Goal: Check status

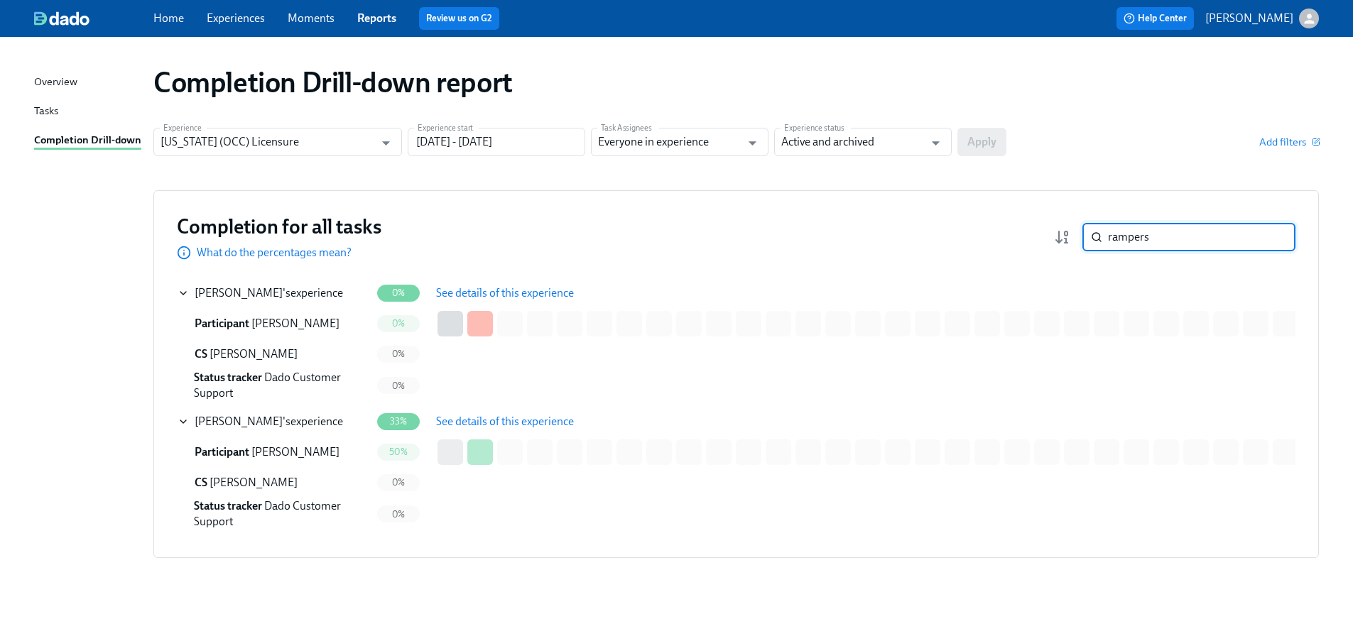
drag, startPoint x: 1221, startPoint y: 225, endPoint x: 1018, endPoint y: 222, distance: 203.1
click at [1018, 222] on div "Completion for all tasks What do the percentages mean? rampers ​" at bounding box center [736, 237] width 1118 height 47
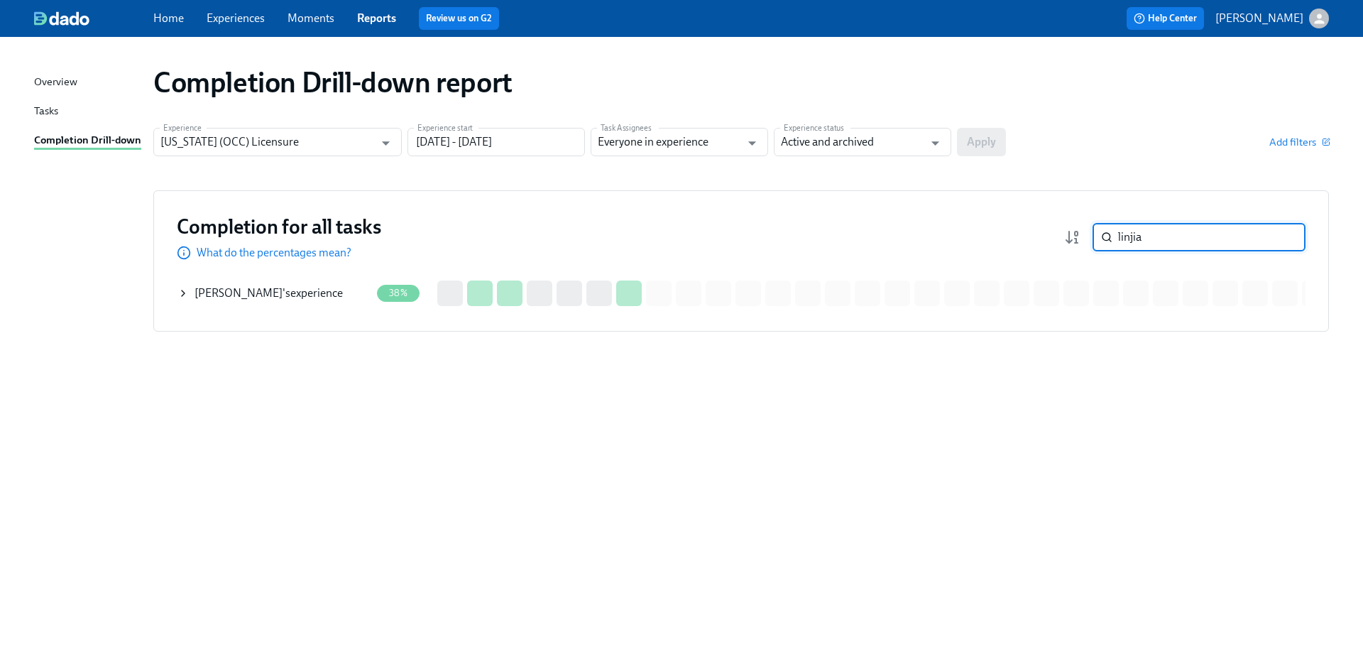
type input "linjia"
drag, startPoint x: 202, startPoint y: 288, endPoint x: 284, endPoint y: 287, distance: 82.4
click at [202, 288] on span "[PERSON_NAME]" at bounding box center [239, 292] width 88 height 13
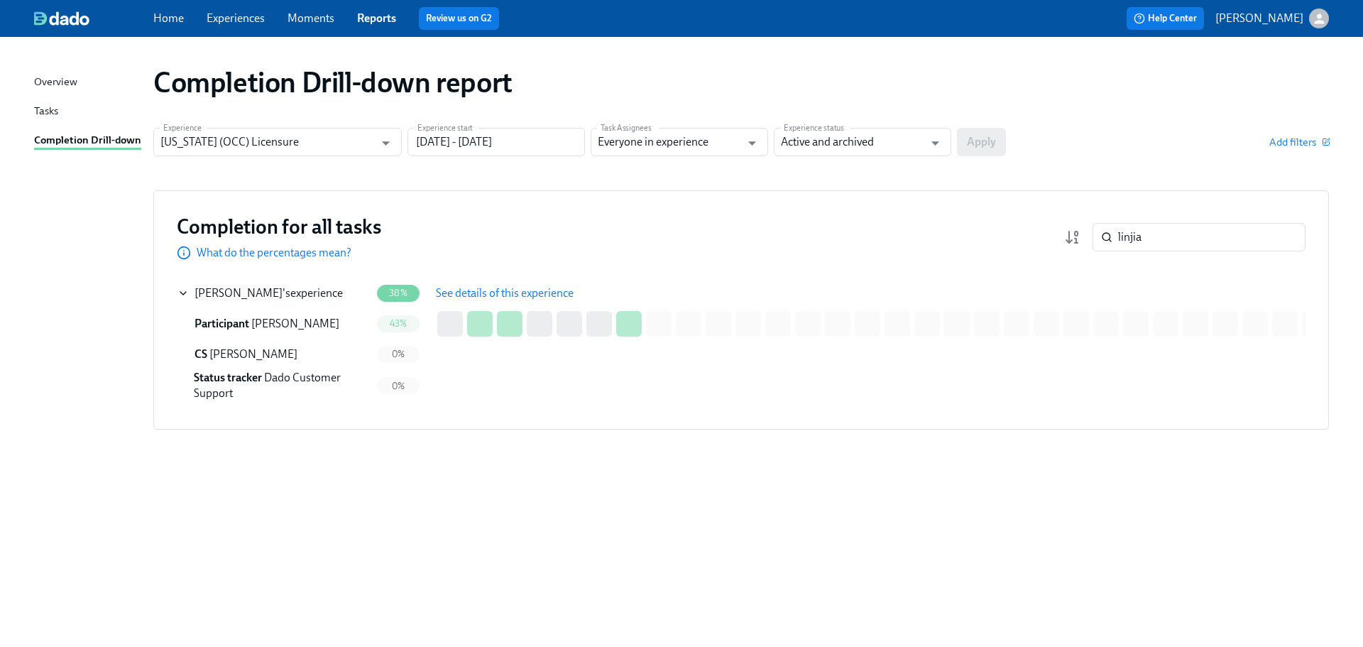
click at [554, 284] on button "See details of this experience" at bounding box center [505, 293] width 158 height 28
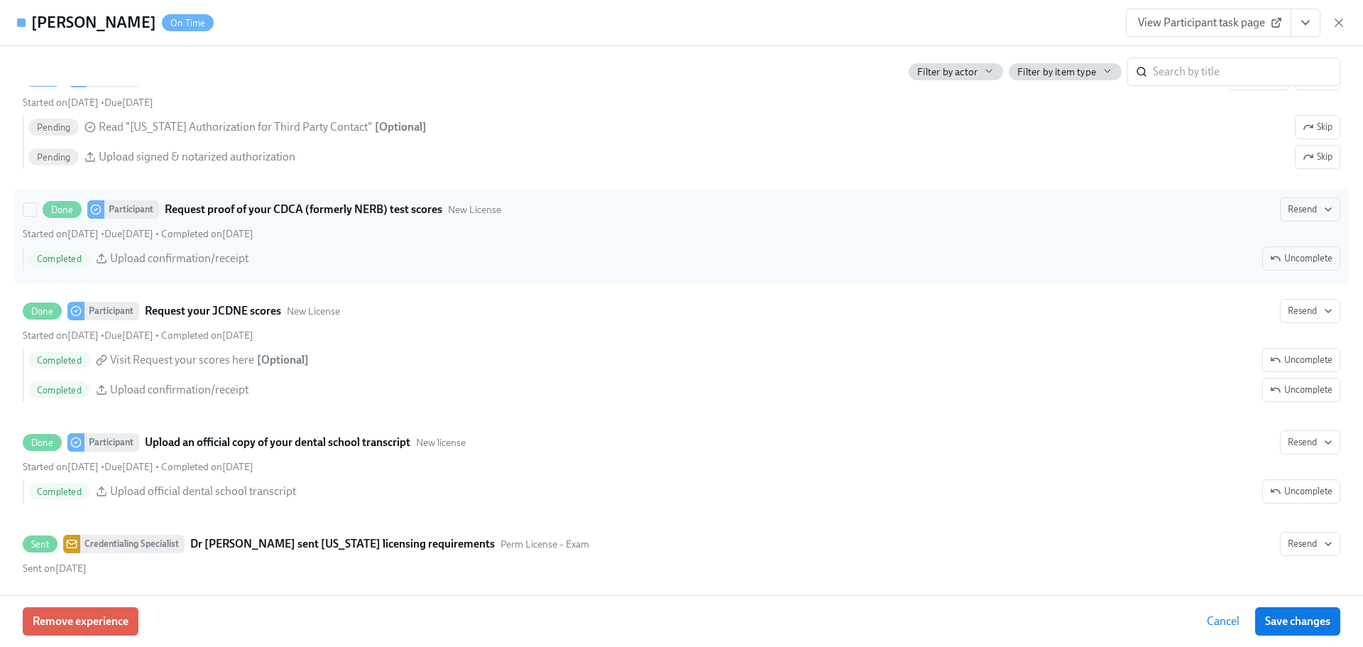
scroll to position [2500, 0]
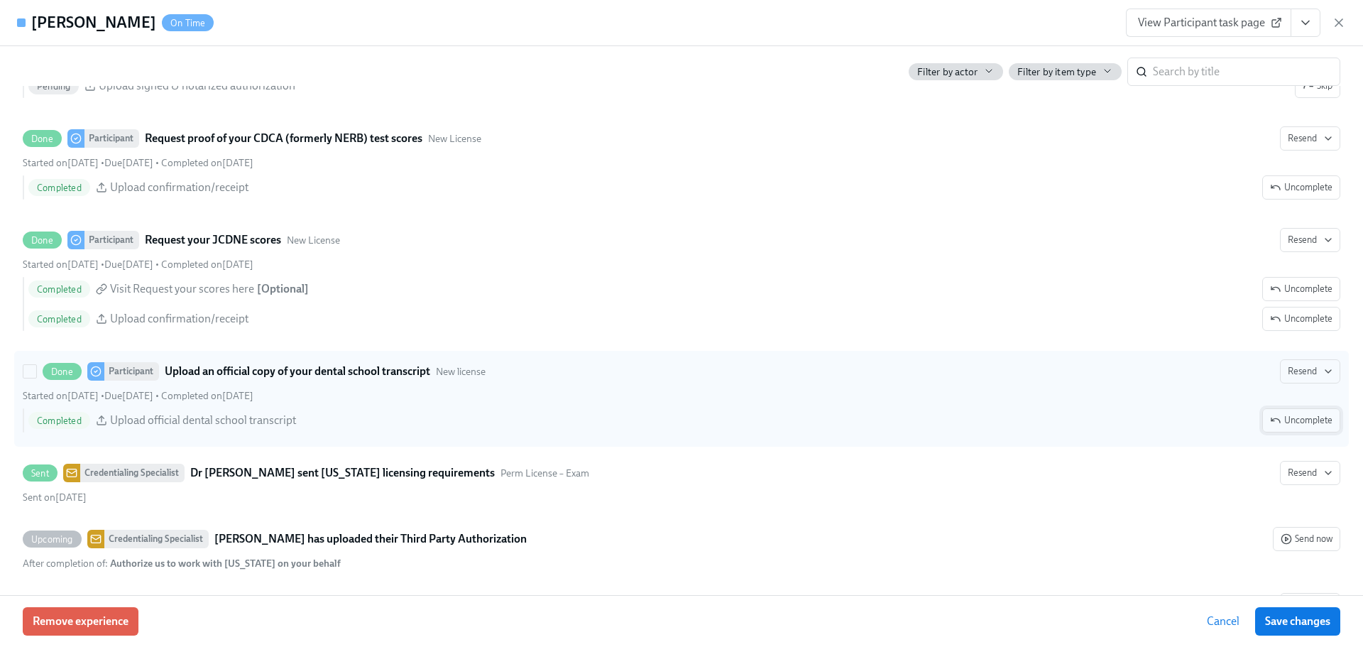
click at [1296, 422] on span "Uncomplete" at bounding box center [1301, 420] width 62 height 14
click at [1258, 373] on span "Resend" at bounding box center [1259, 371] width 45 height 14
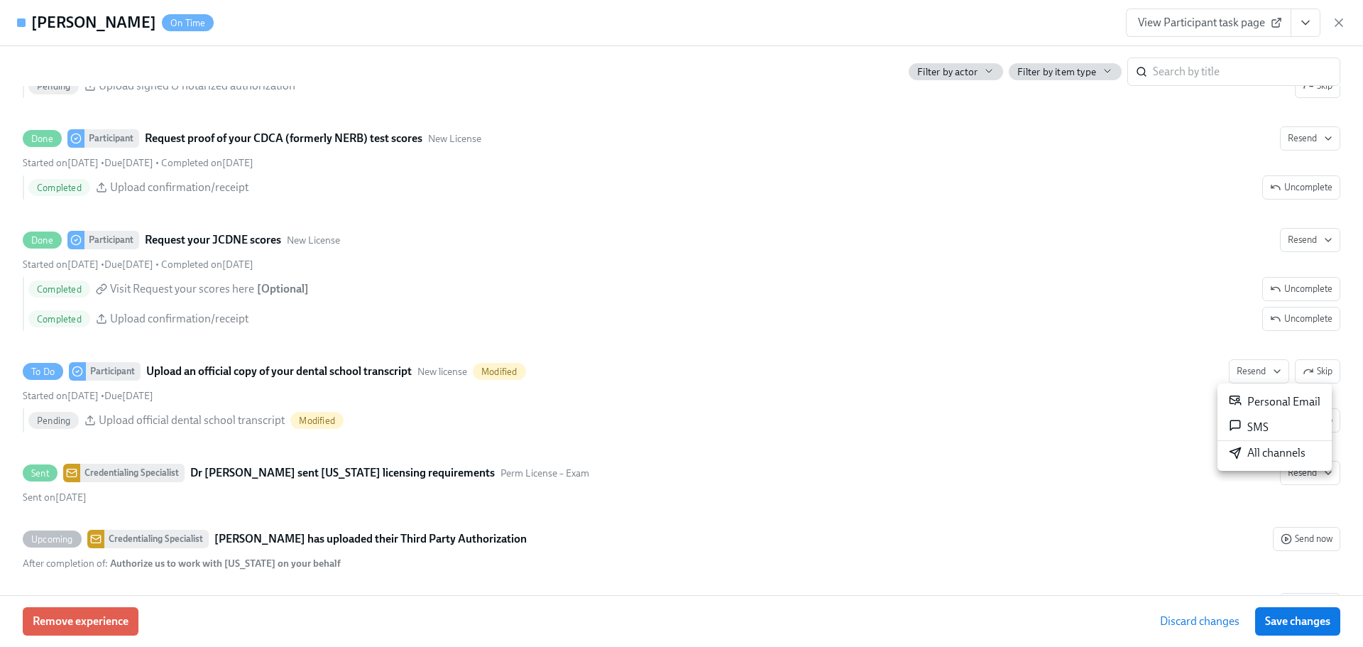
click at [1267, 456] on div "All channels" at bounding box center [1267, 453] width 77 height 16
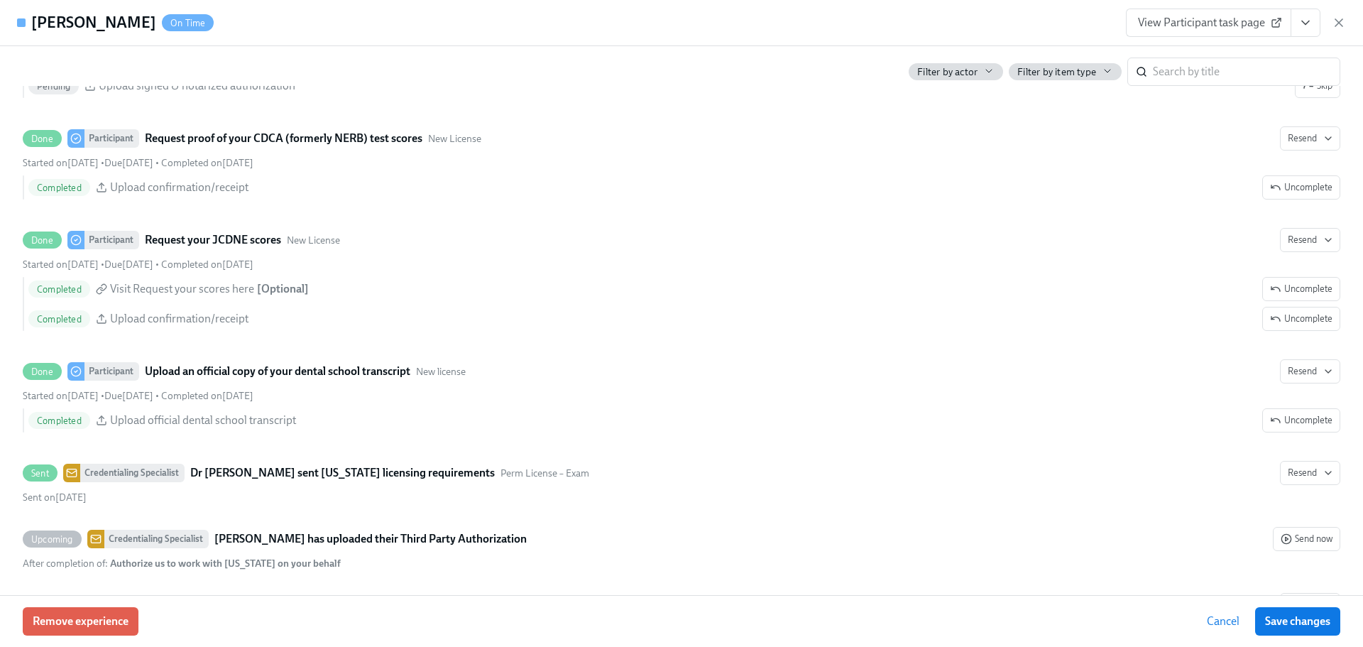
click at [1328, 26] on div "View Participant task page" at bounding box center [1236, 23] width 220 height 28
click at [1336, 27] on icon "button" at bounding box center [1339, 23] width 14 height 14
